Goal: Transaction & Acquisition: Purchase product/service

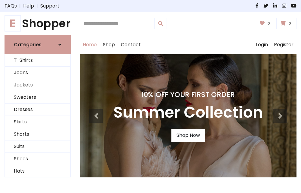
click at [150, 97] on h4 "10% Off Your First Order" at bounding box center [187, 95] width 149 height 8
click at [188, 136] on link "Shop Now" at bounding box center [188, 135] width 34 height 13
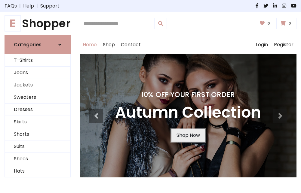
click at [188, 136] on link "Shop Now" at bounding box center [188, 135] width 34 height 13
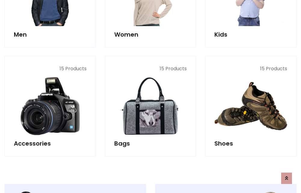
scroll to position [600, 0]
